Goal: Transaction & Acquisition: Purchase product/service

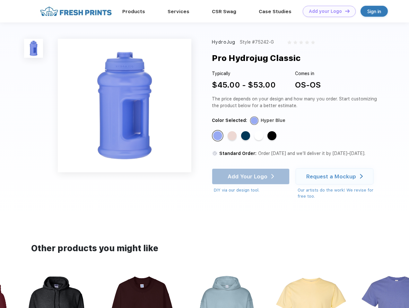
click at [327, 11] on link "Add your Logo Design Tool" at bounding box center [329, 11] width 53 height 11
click at [0, 0] on div "Design Tool" at bounding box center [0, 0] width 0 height 0
click at [344, 11] on link "Add your Logo Design Tool" at bounding box center [329, 11] width 53 height 11
click at [34, 48] on img at bounding box center [33, 48] width 19 height 19
click at [218, 136] on div "Standard Color" at bounding box center [217, 135] width 9 height 9
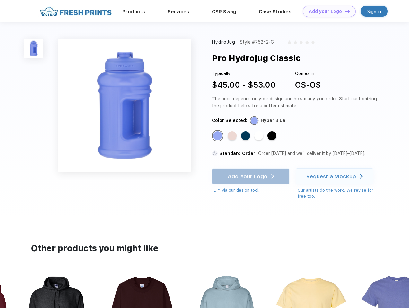
click at [233, 136] on div "Standard Color" at bounding box center [231, 135] width 9 height 9
click at [246, 136] on div "Standard Color" at bounding box center [245, 135] width 9 height 9
click at [259, 136] on div "Standard Color" at bounding box center [258, 135] width 9 height 9
click at [272, 136] on div "Standard Color" at bounding box center [271, 135] width 9 height 9
click at [251, 176] on div "Add Your Logo DIY via our design tool. Ah shoot! This product isn't up in our d…" at bounding box center [251, 180] width 78 height 25
